Goal: Contribute content

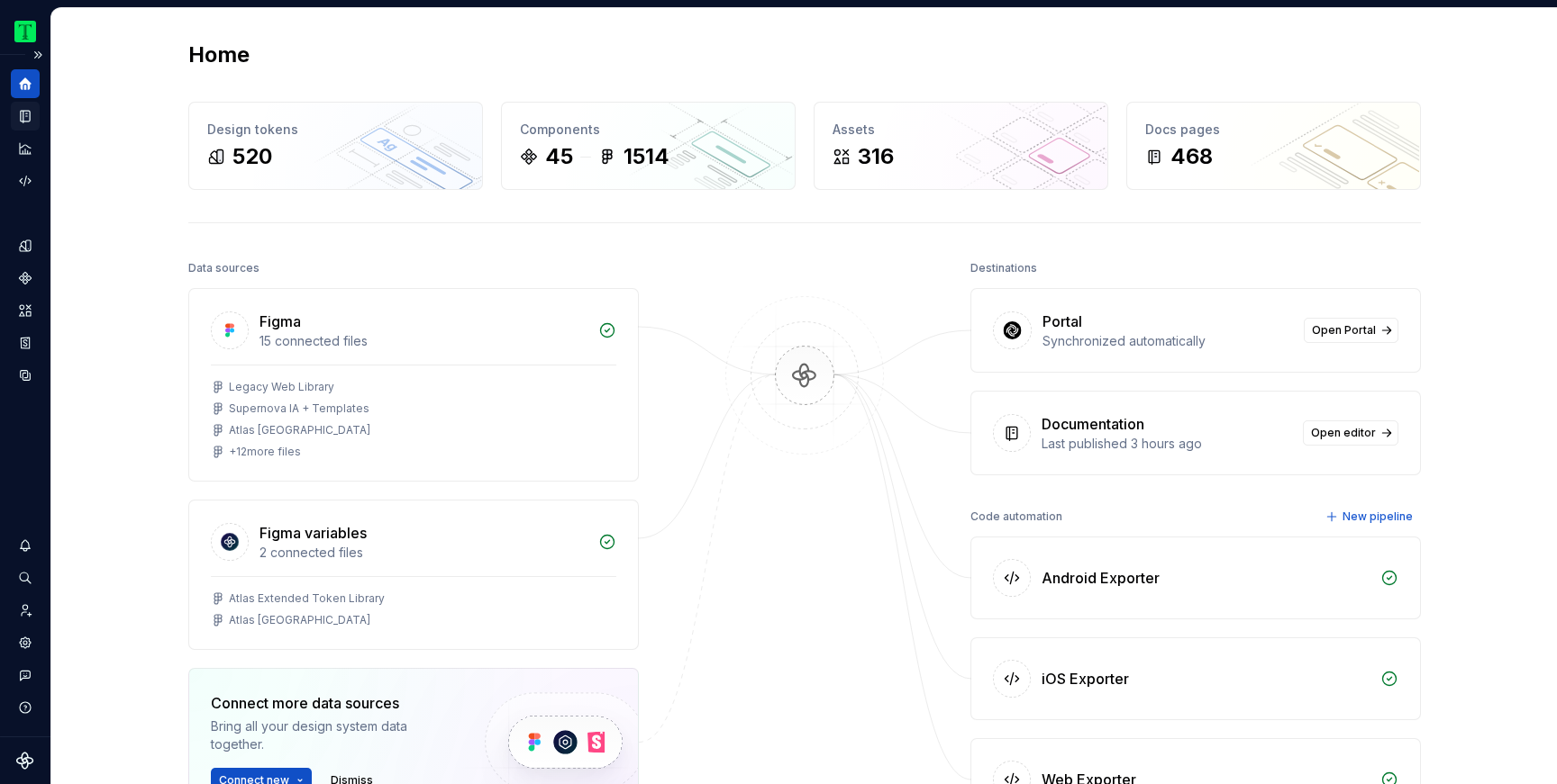
click at [29, 113] on icon "Documentation" at bounding box center [25, 116] width 9 height 12
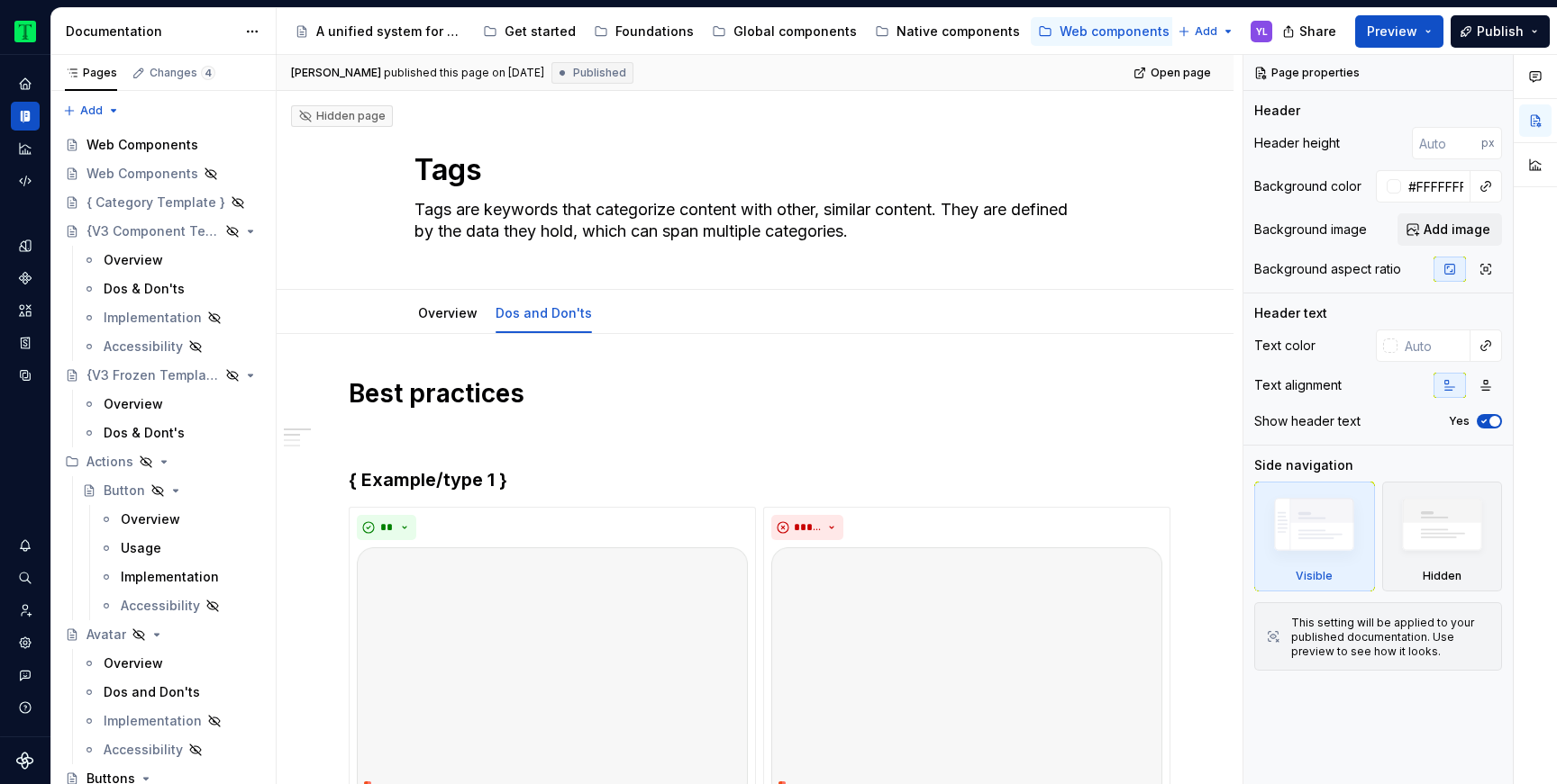
type textarea "*"
